Goal: Task Accomplishment & Management: Complete application form

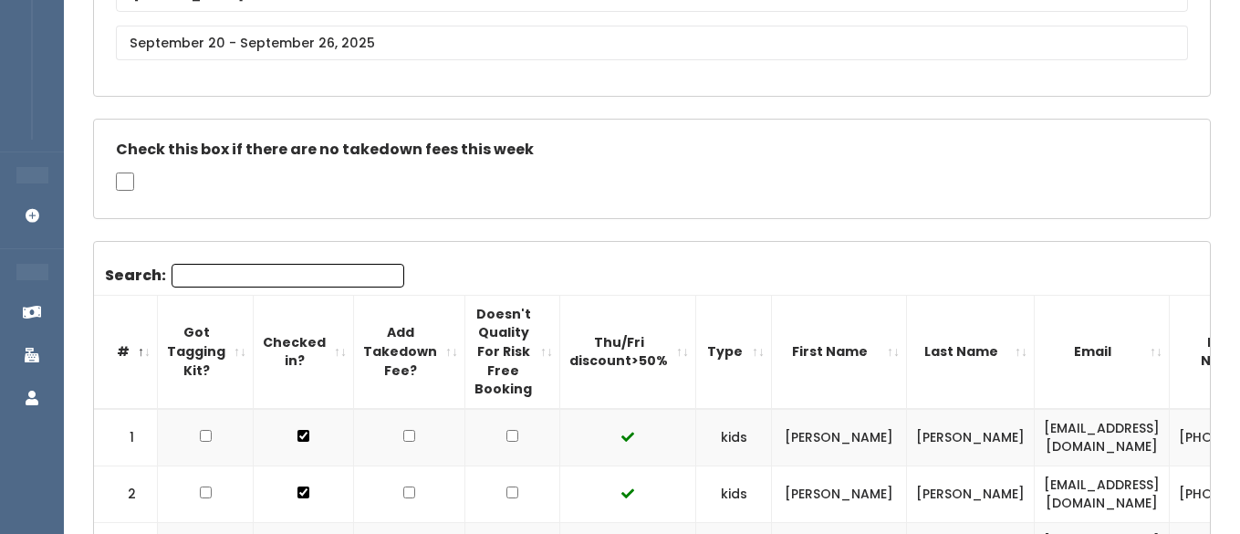
scroll to position [234, 0]
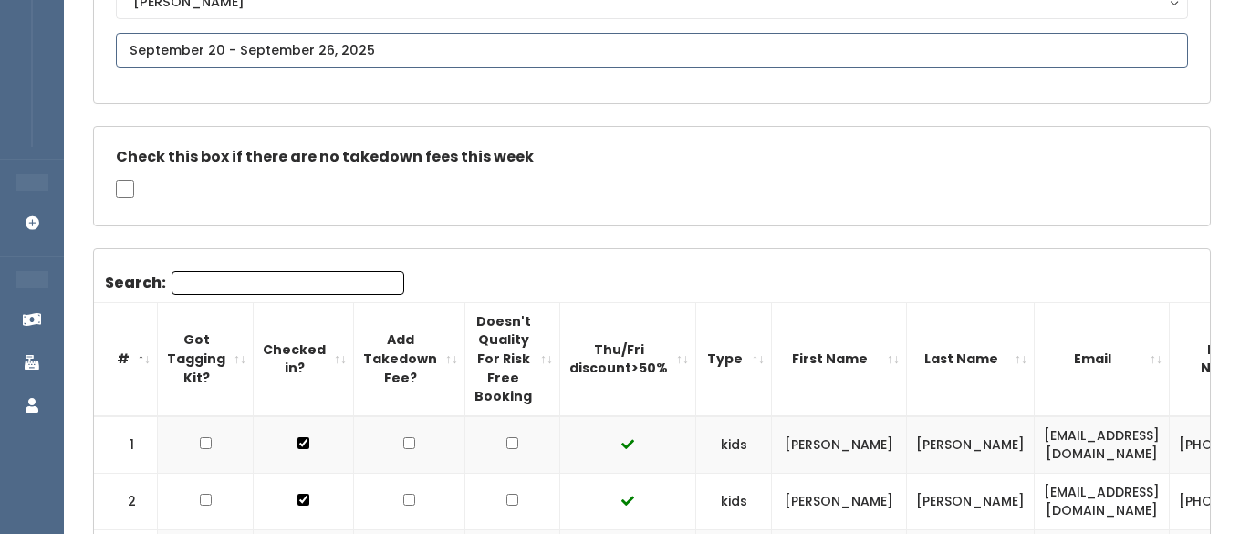
click at [293, 50] on input "text" at bounding box center [652, 50] width 1072 height 35
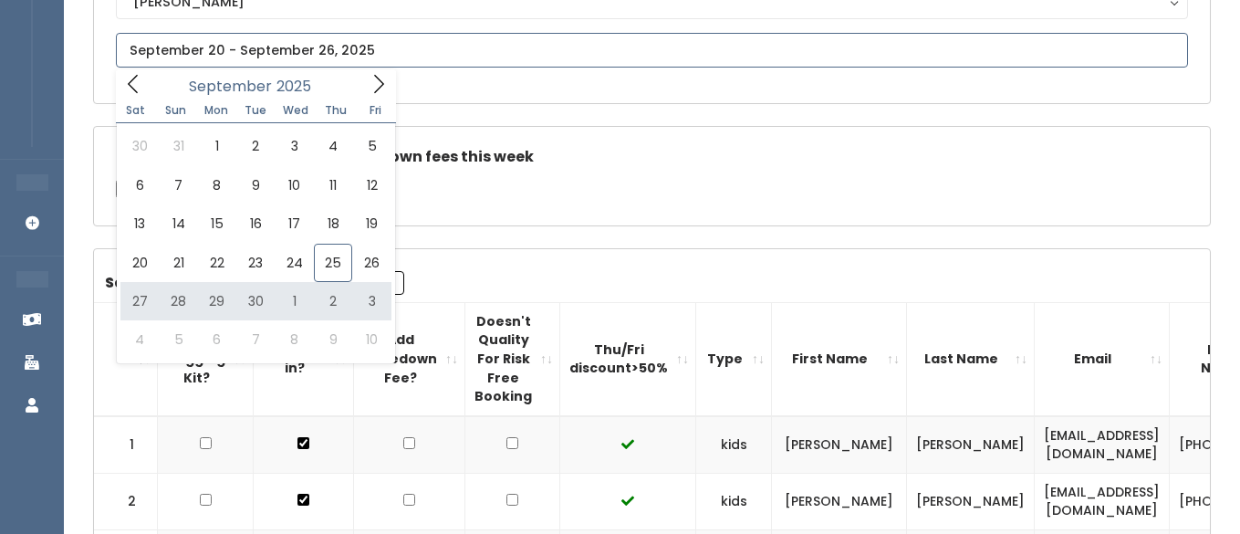
type input "[DATE] to [DATE]"
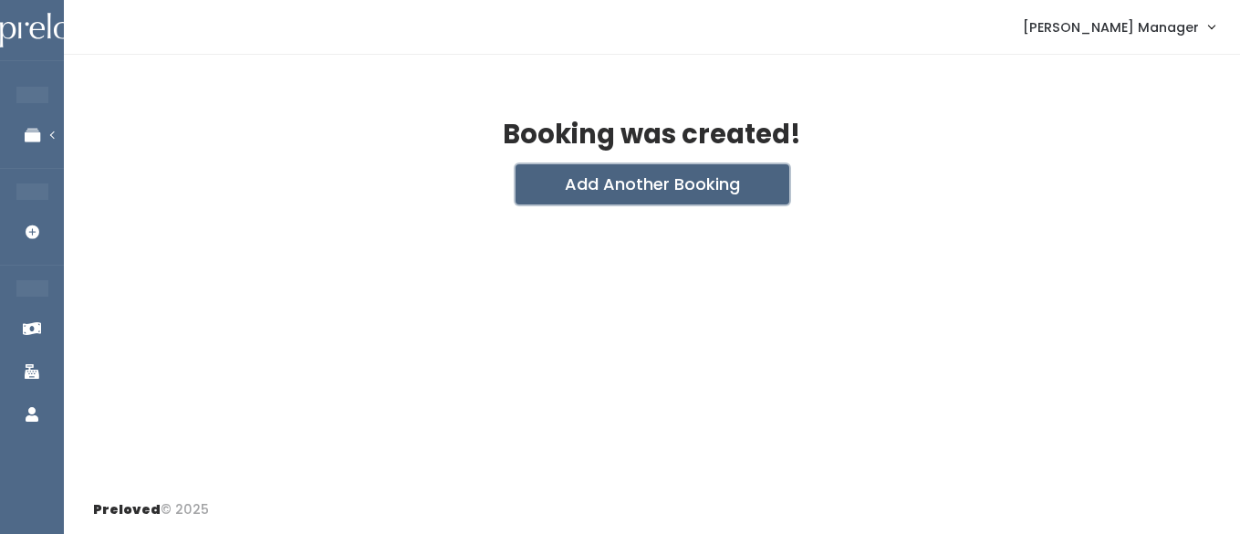
click at [589, 181] on button "Add Another Booking" at bounding box center [653, 184] width 274 height 40
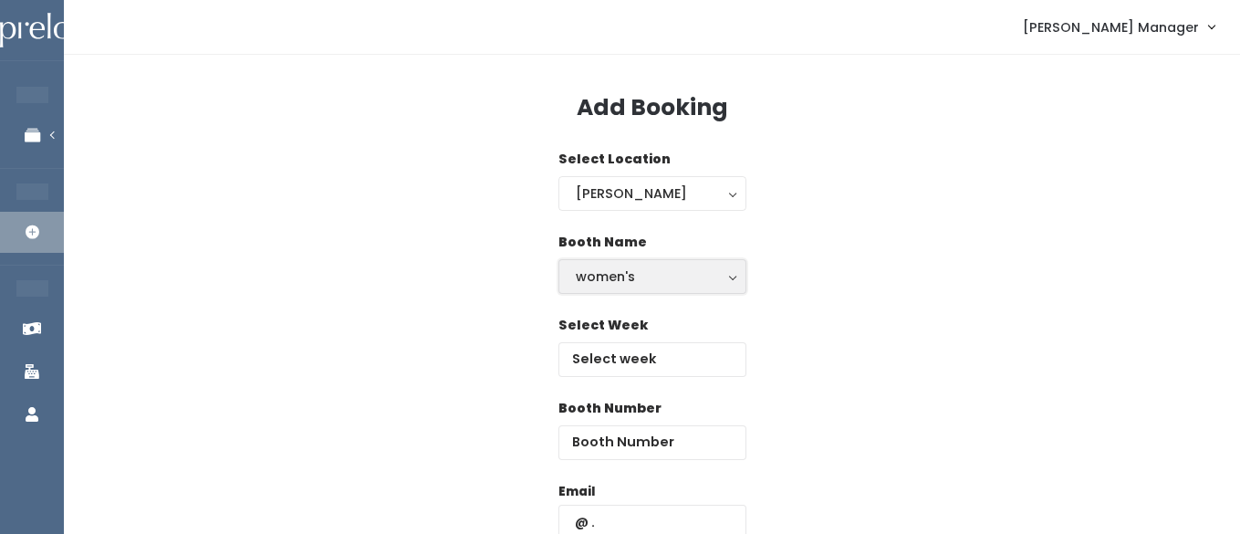
click at [594, 283] on div "women's" at bounding box center [652, 276] width 153 height 20
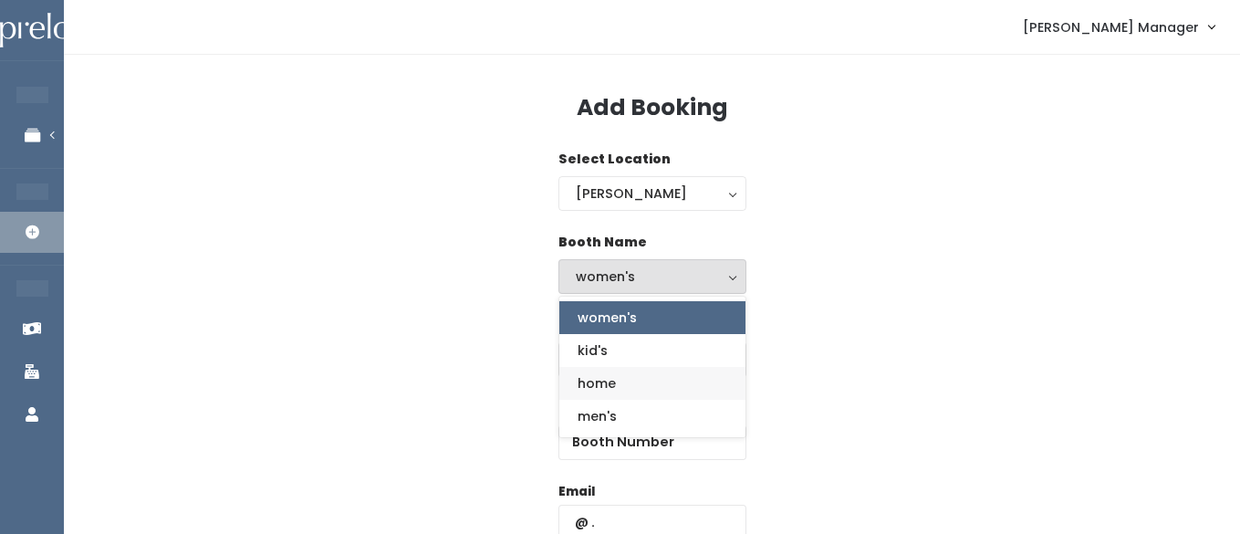
click at [609, 377] on span "home" at bounding box center [597, 383] width 38 height 20
select select "home"
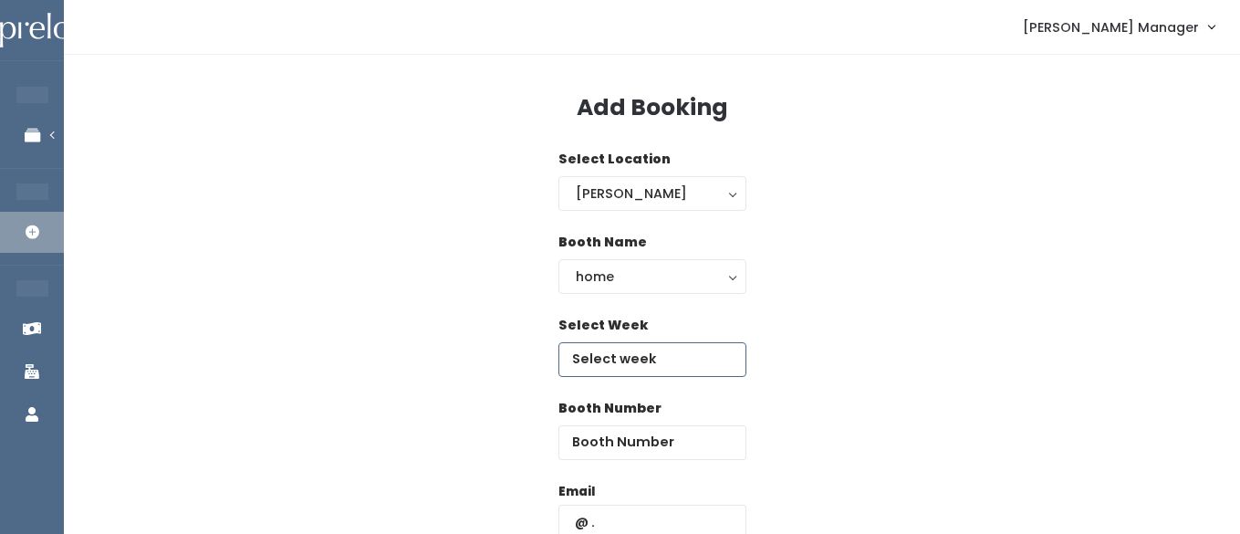
click at [611, 358] on input "text" at bounding box center [653, 359] width 188 height 35
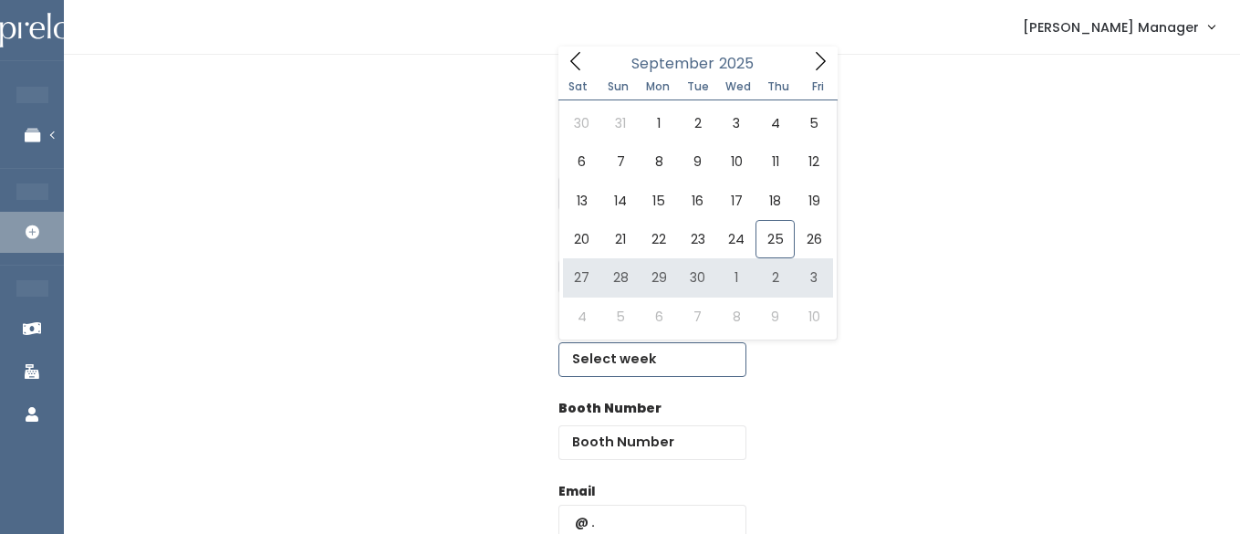
type input "September 27 to October 3"
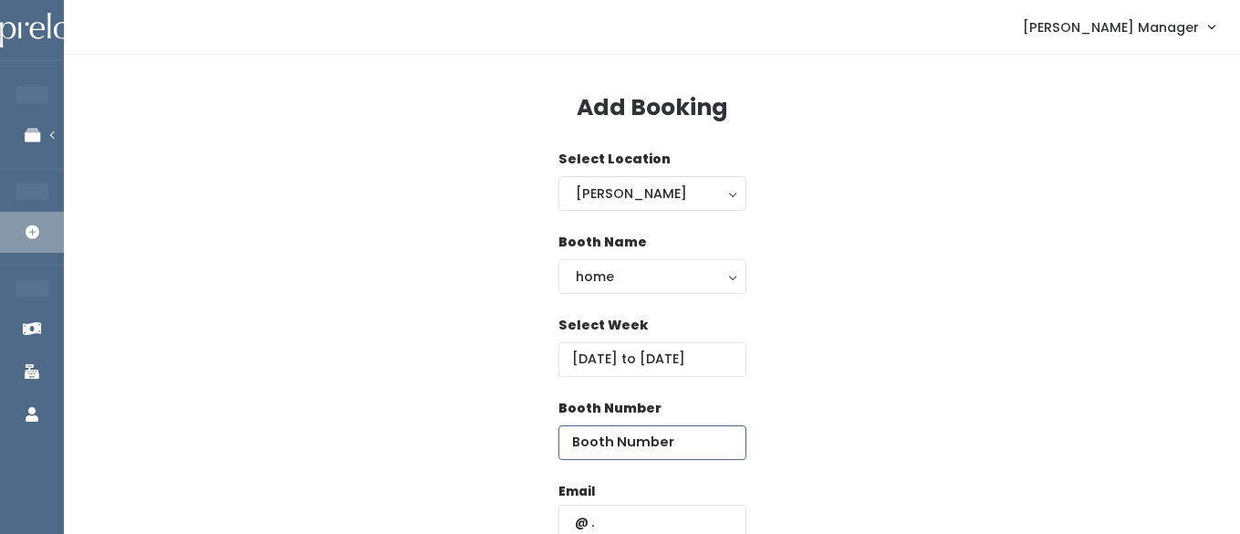
click at [699, 459] on input "number" at bounding box center [653, 442] width 188 height 35
type input "28"
click at [648, 514] on input "text" at bounding box center [653, 522] width 188 height 35
paste input "[EMAIL_ADDRESS][DOMAIN_NAME]"
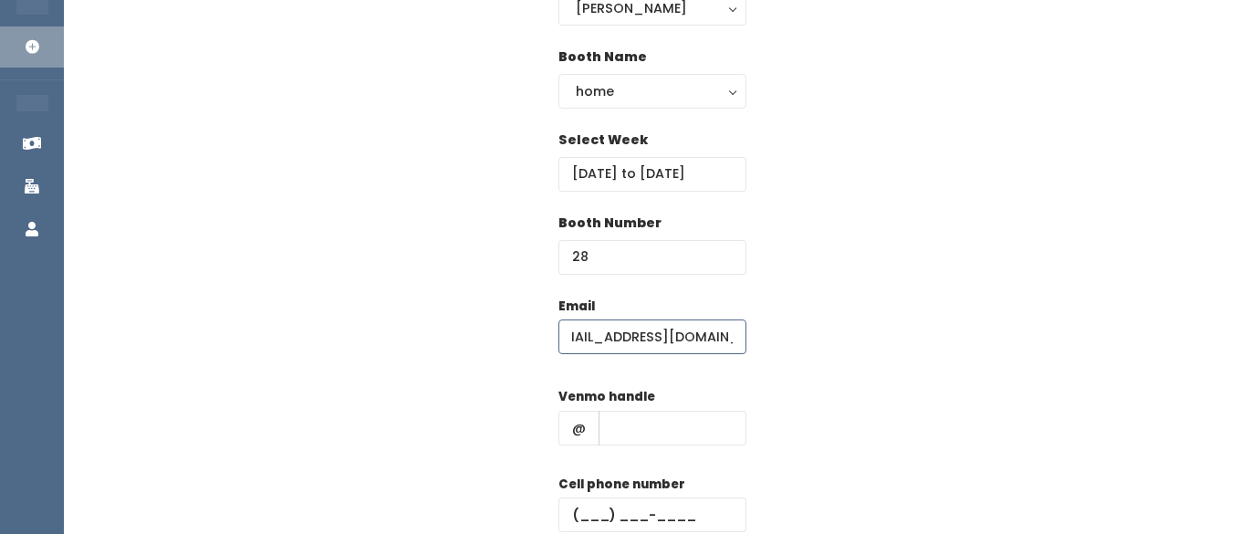
scroll to position [216, 0]
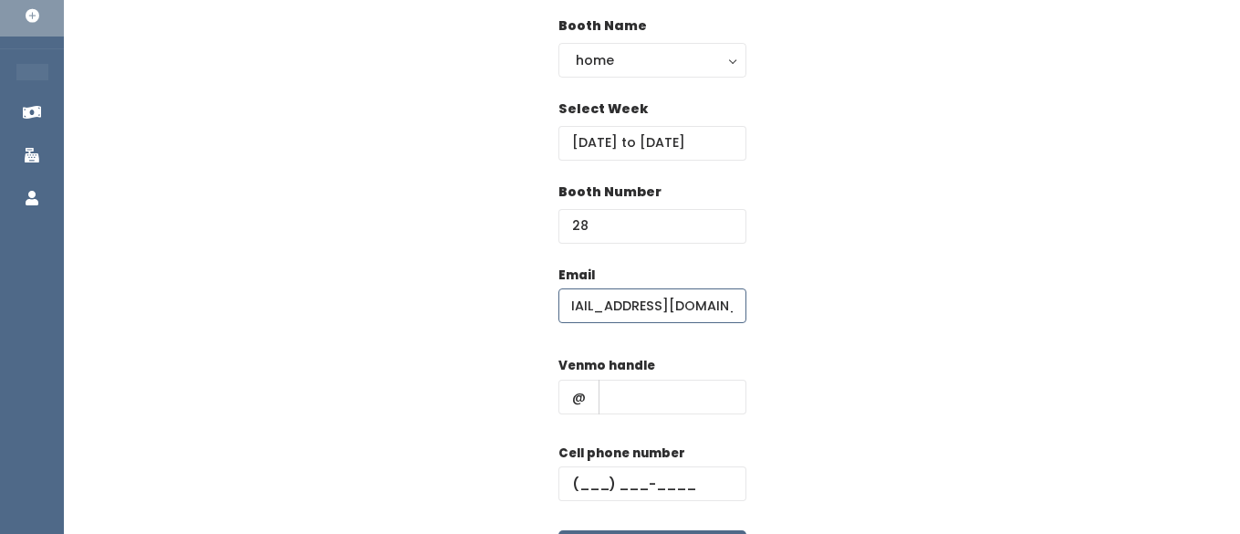
type input "[EMAIL_ADDRESS][DOMAIN_NAME]"
click at [650, 392] on input "text" at bounding box center [673, 397] width 148 height 35
type input "hhhh"
click at [589, 481] on input "text" at bounding box center [653, 483] width 188 height 35
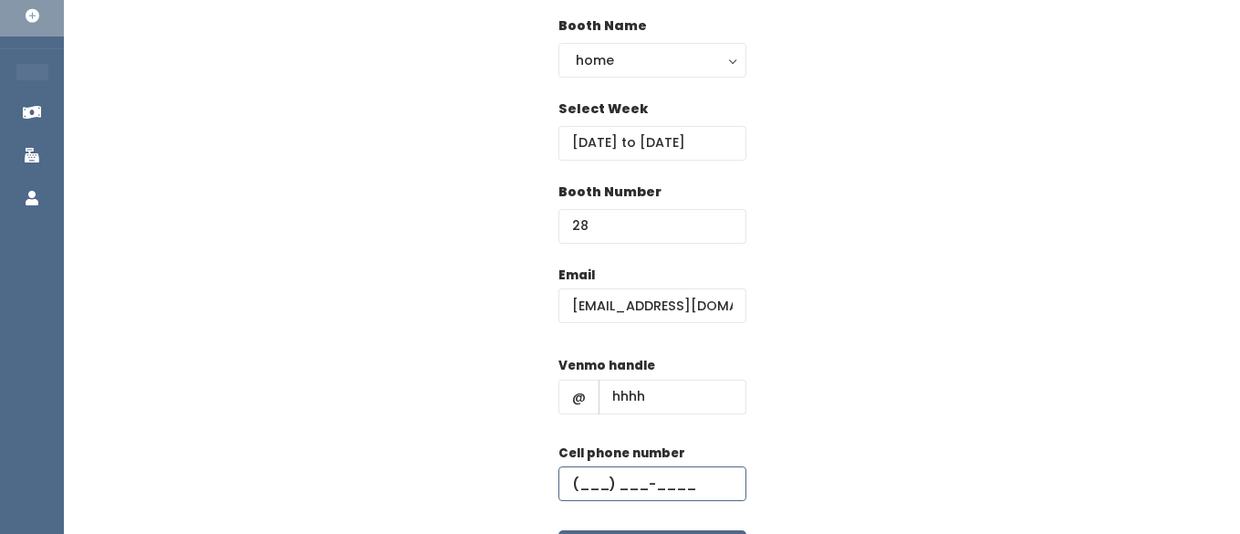
type input "(555) 555-5555"
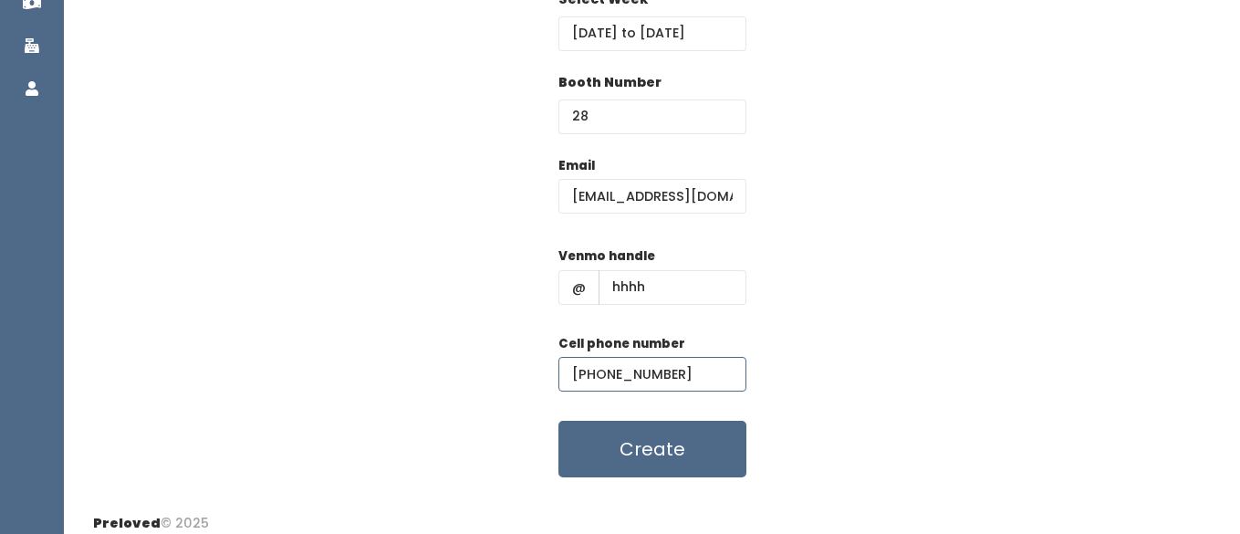
scroll to position [339, 0]
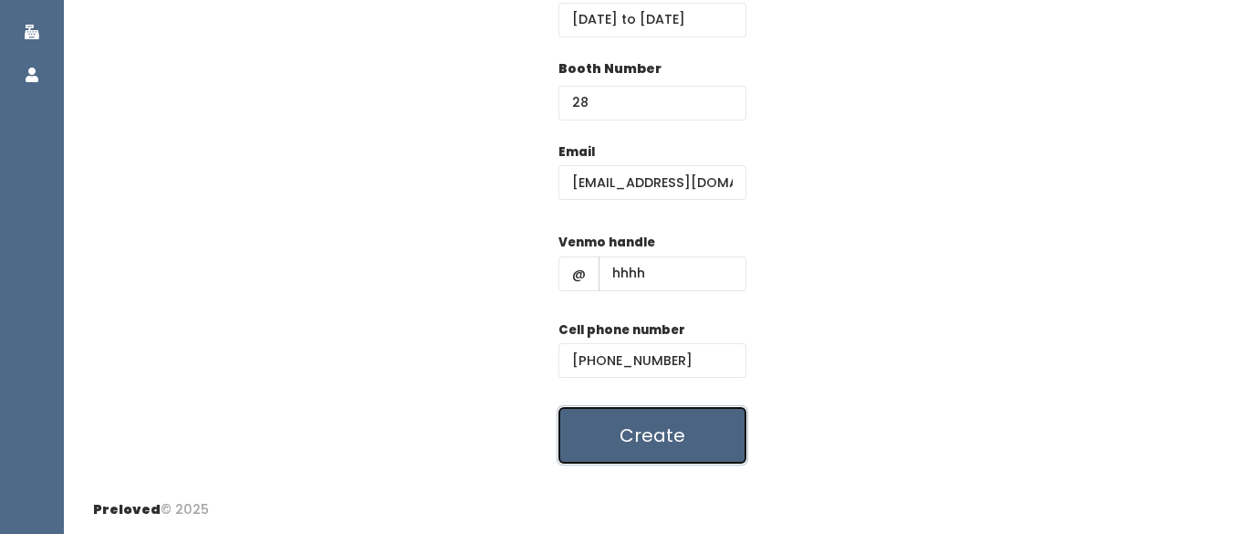
click at [624, 437] on button "Create" at bounding box center [653, 435] width 188 height 57
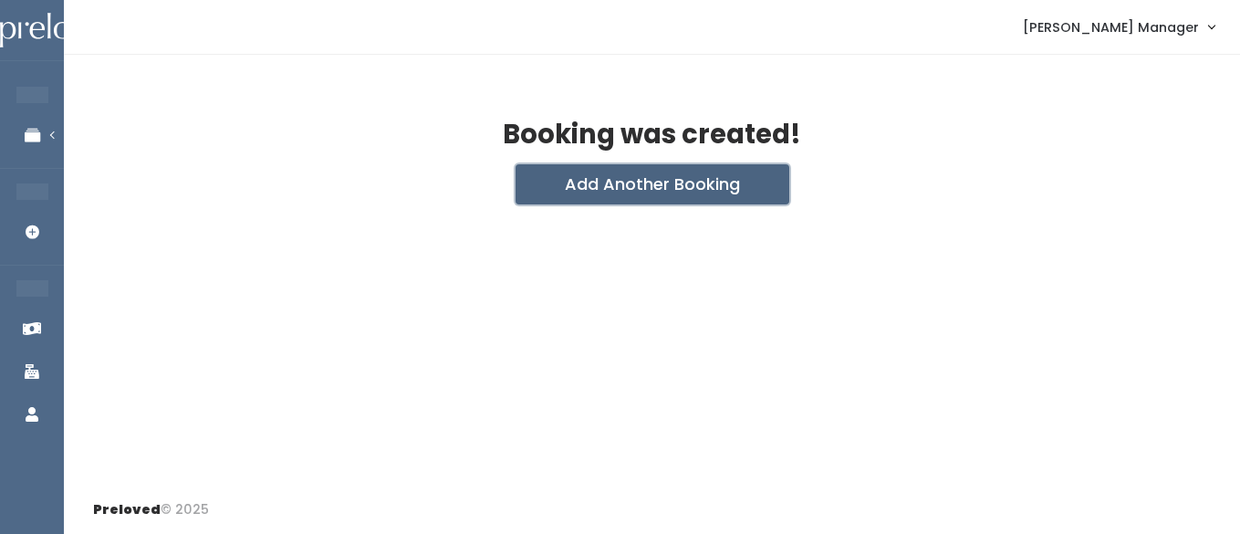
click at [558, 196] on button "Add Another Booking" at bounding box center [653, 184] width 274 height 40
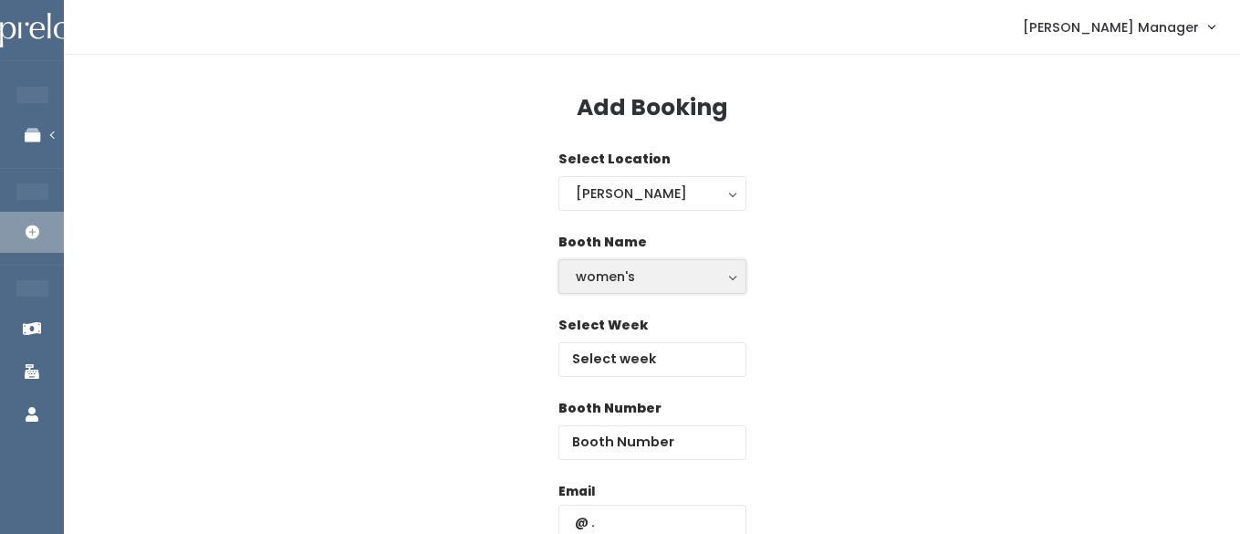
click at [597, 284] on div "women's" at bounding box center [652, 276] width 153 height 20
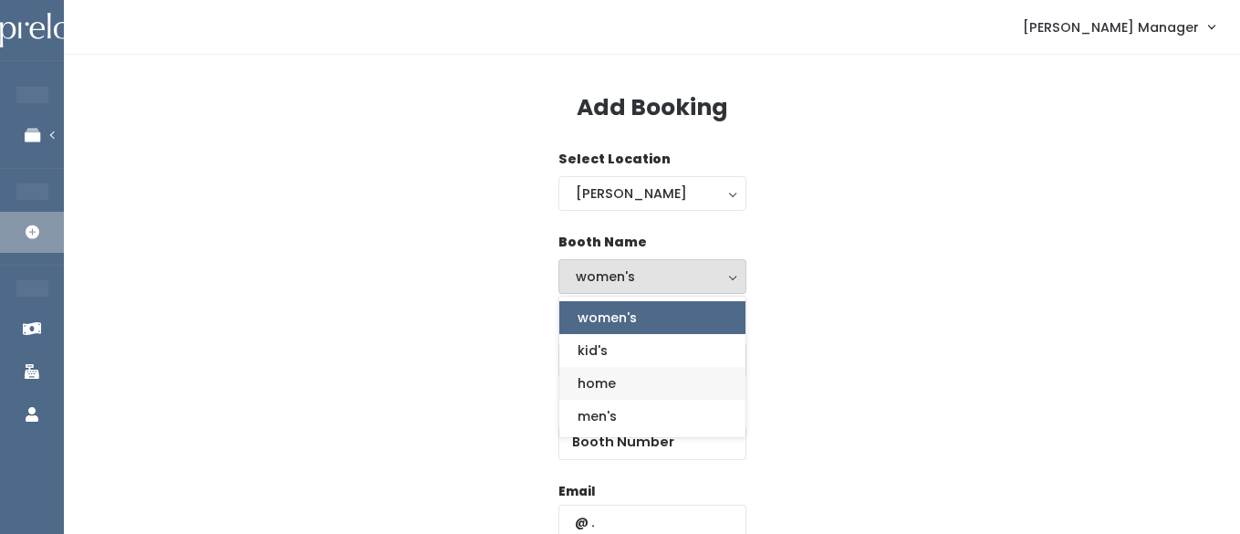
click at [599, 383] on span "home" at bounding box center [597, 383] width 38 height 20
select select "home"
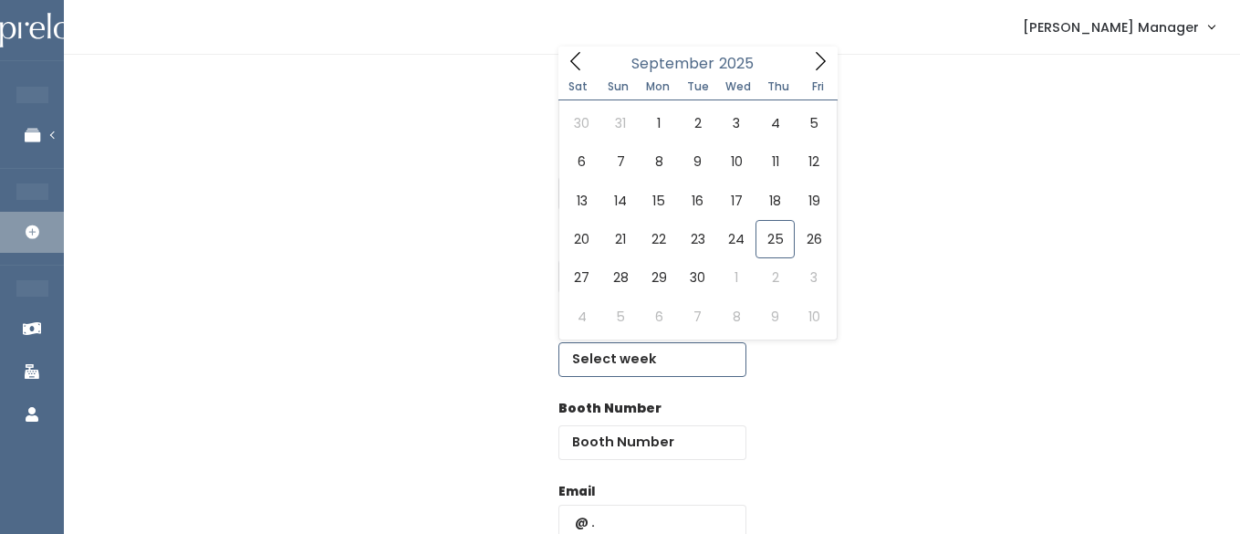
click at [613, 354] on input "text" at bounding box center [653, 359] width 188 height 35
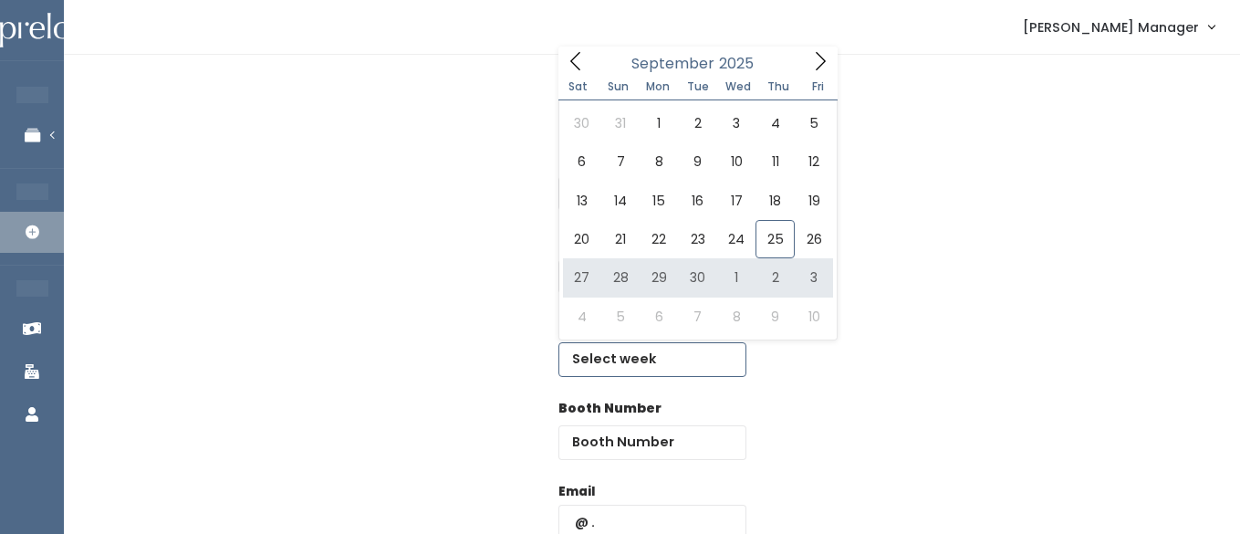
type input "September 27 to October 3"
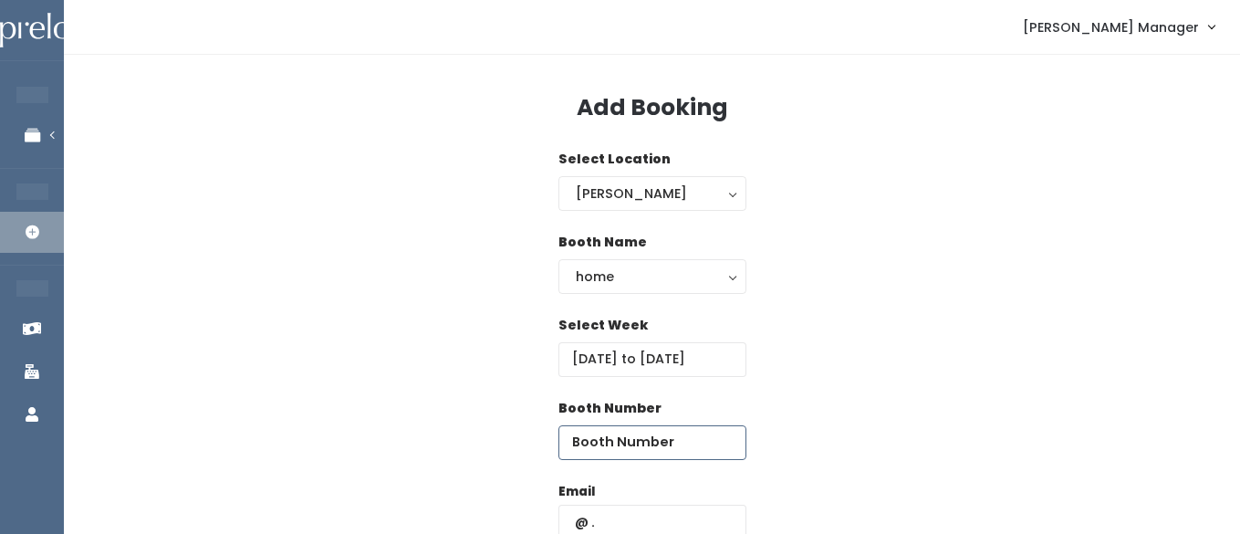
click at [679, 437] on input "number" at bounding box center [653, 442] width 188 height 35
type input "29"
click at [639, 519] on input "text" at bounding box center [653, 522] width 188 height 35
paste input "ashley@squarebearbk.com"
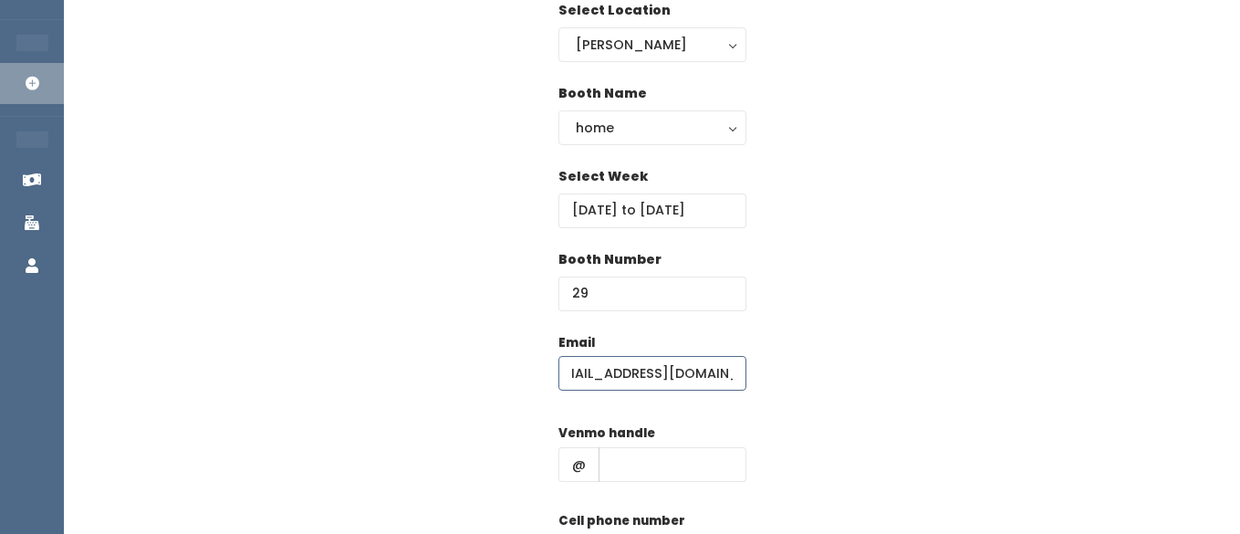
scroll to position [180, 0]
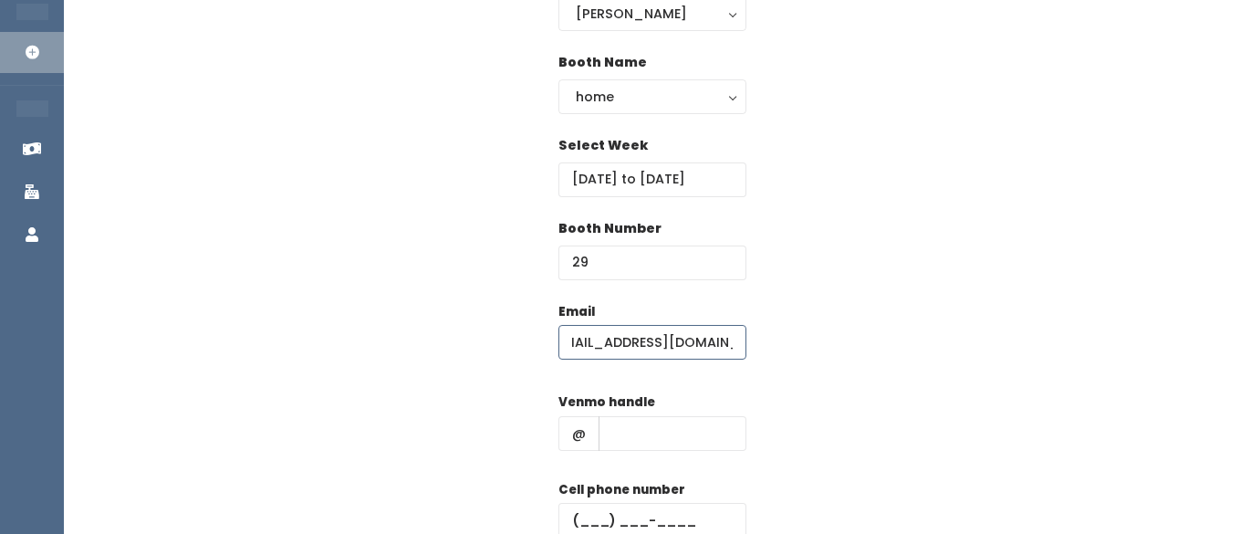
type input "ashley@squarebearbk.com"
click at [646, 417] on input "text" at bounding box center [673, 433] width 148 height 35
type input "hhhh"
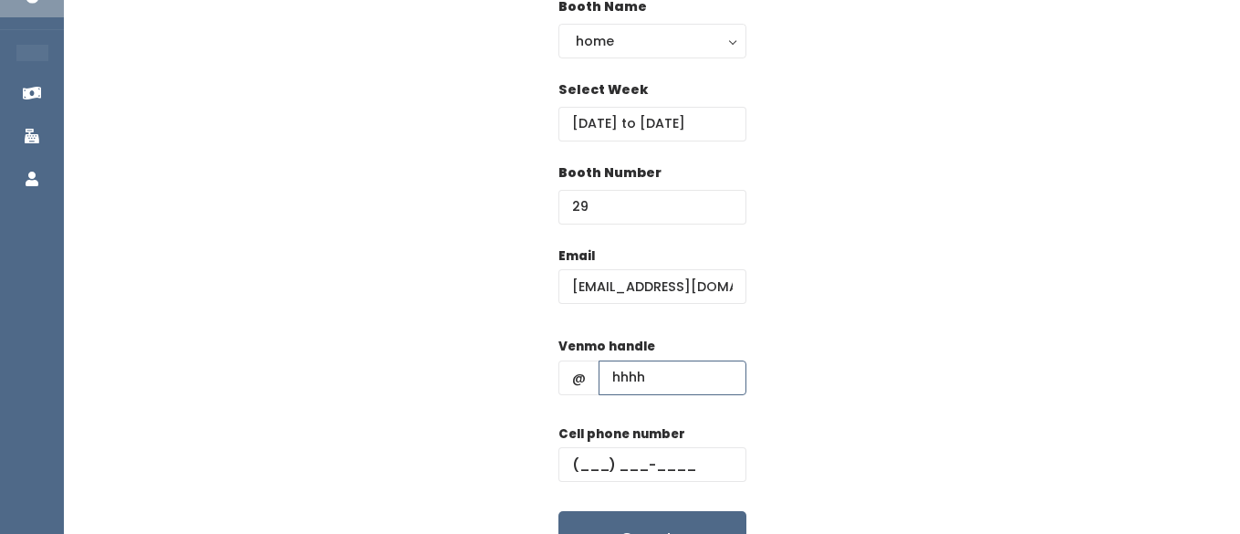
scroll to position [245, 0]
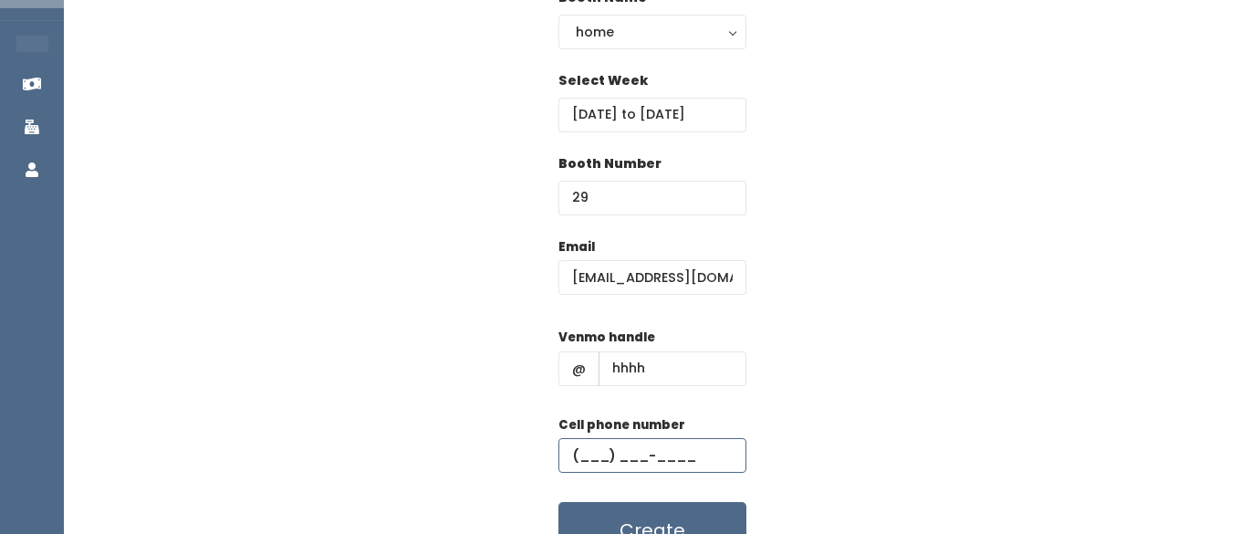
click at [620, 455] on input "text" at bounding box center [653, 455] width 188 height 35
type input "(555) 555-5555"
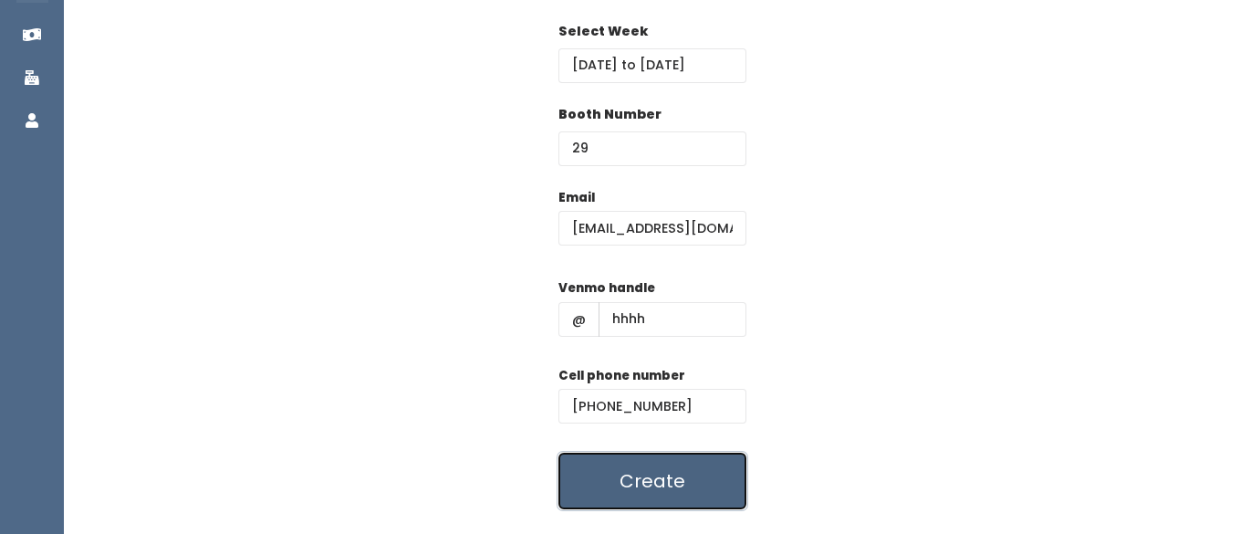
click at [627, 465] on button "Create" at bounding box center [653, 481] width 188 height 57
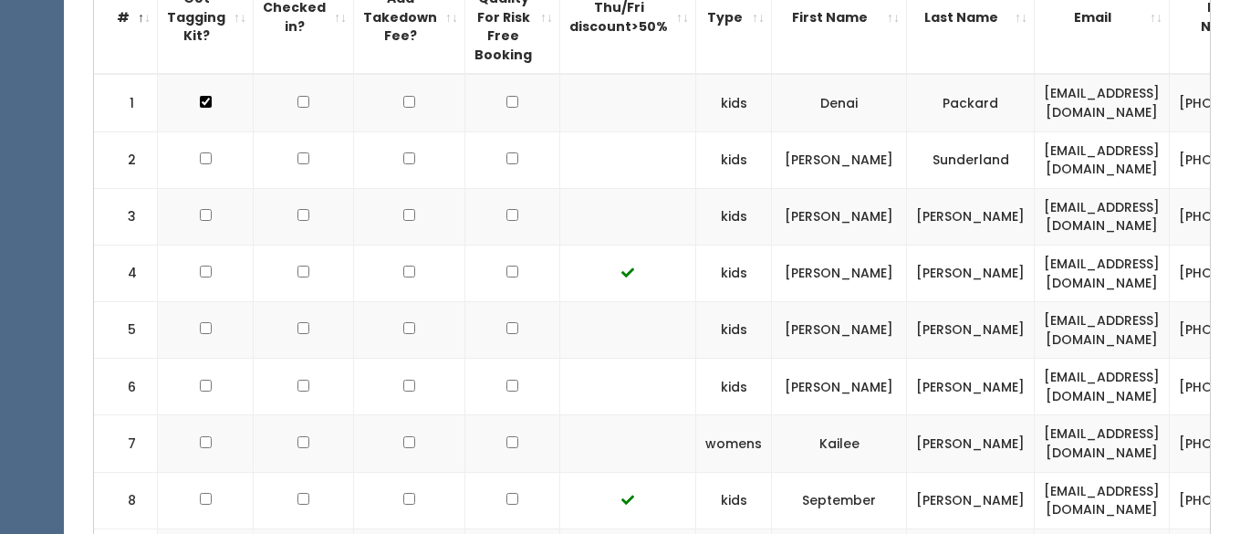
scroll to position [653, 0]
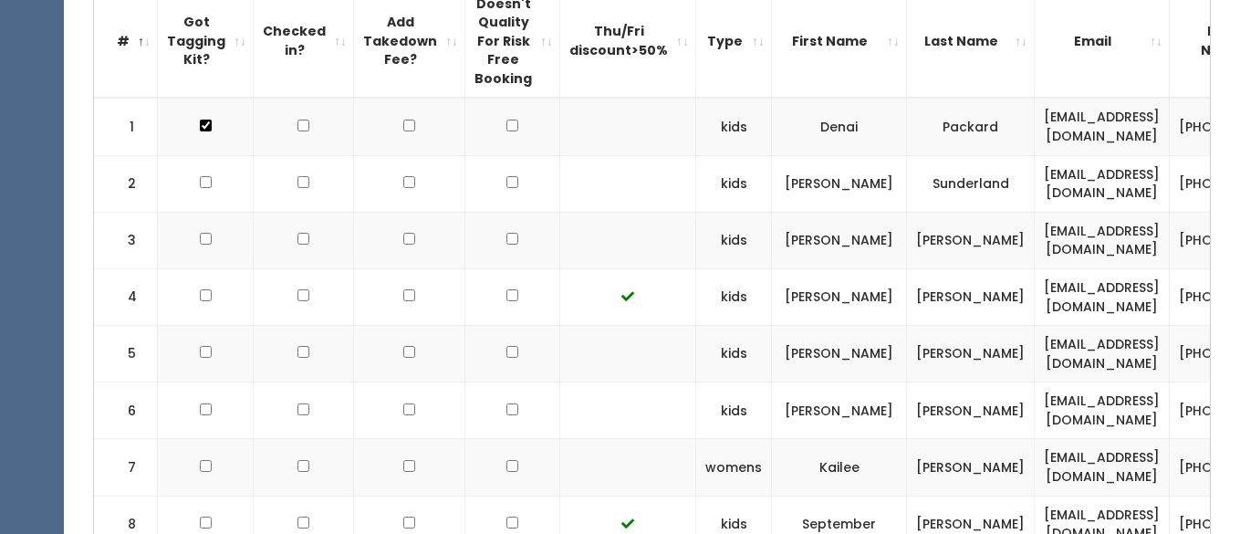
click at [200, 183] on input "checkbox" at bounding box center [206, 182] width 12 height 12
checkbox input "true"
